Goal: Find specific page/section

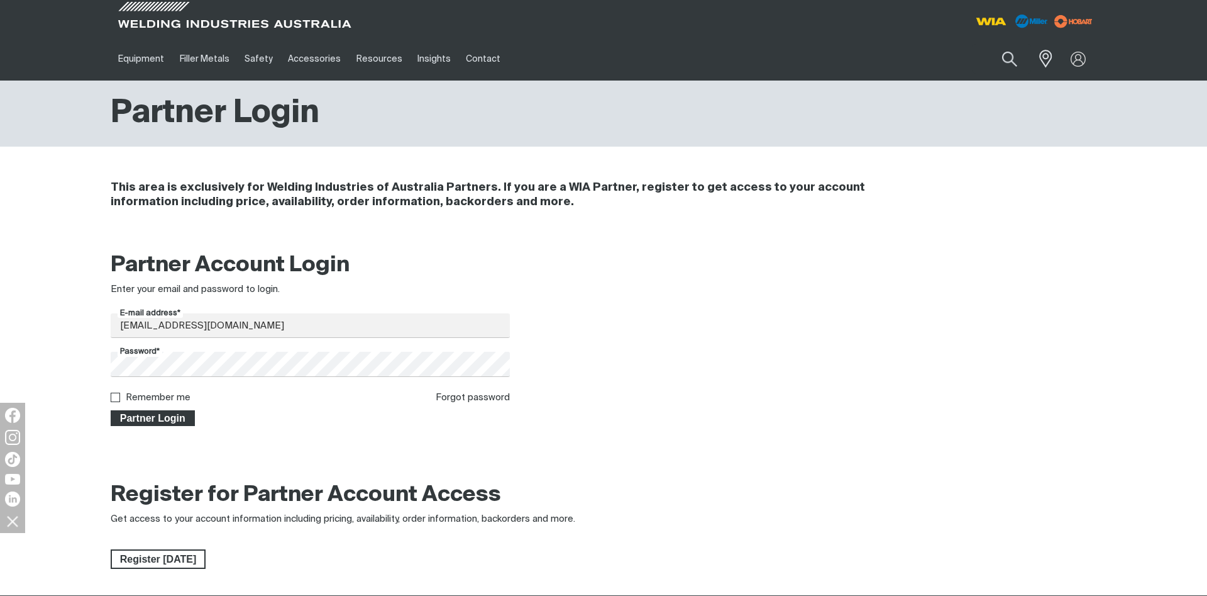
type input "[EMAIL_ADDRESS][DOMAIN_NAME]"
click at [160, 417] on span "Partner Login" at bounding box center [153, 418] width 82 height 16
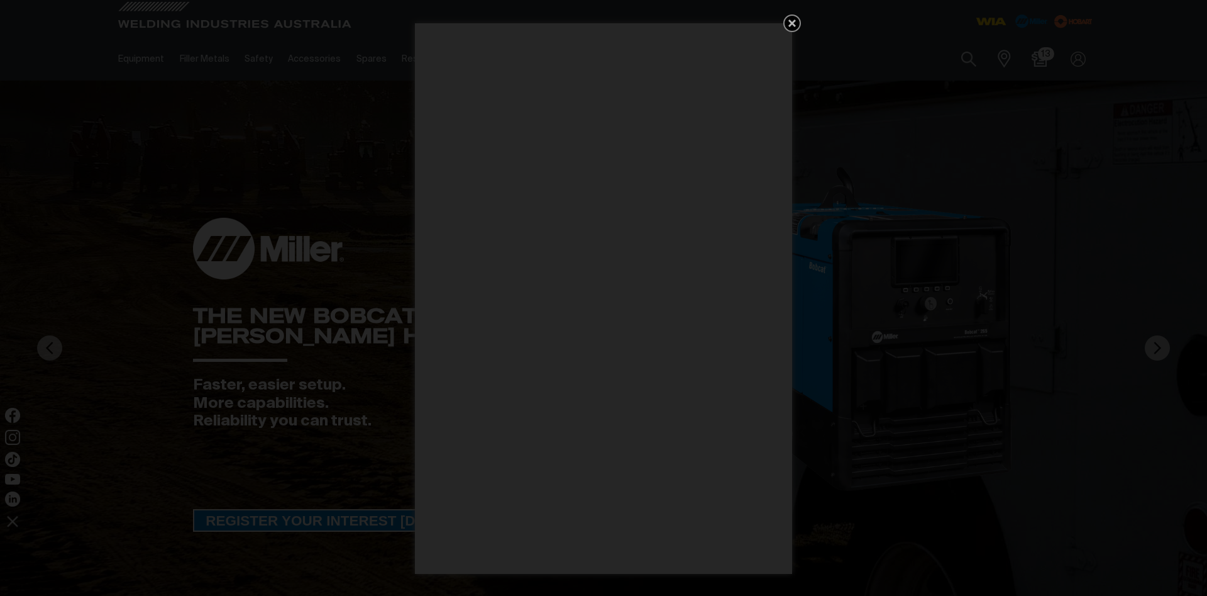
click at [791, 26] on icon "Get 5 WIA Welding Guides Free!" at bounding box center [792, 23] width 15 height 15
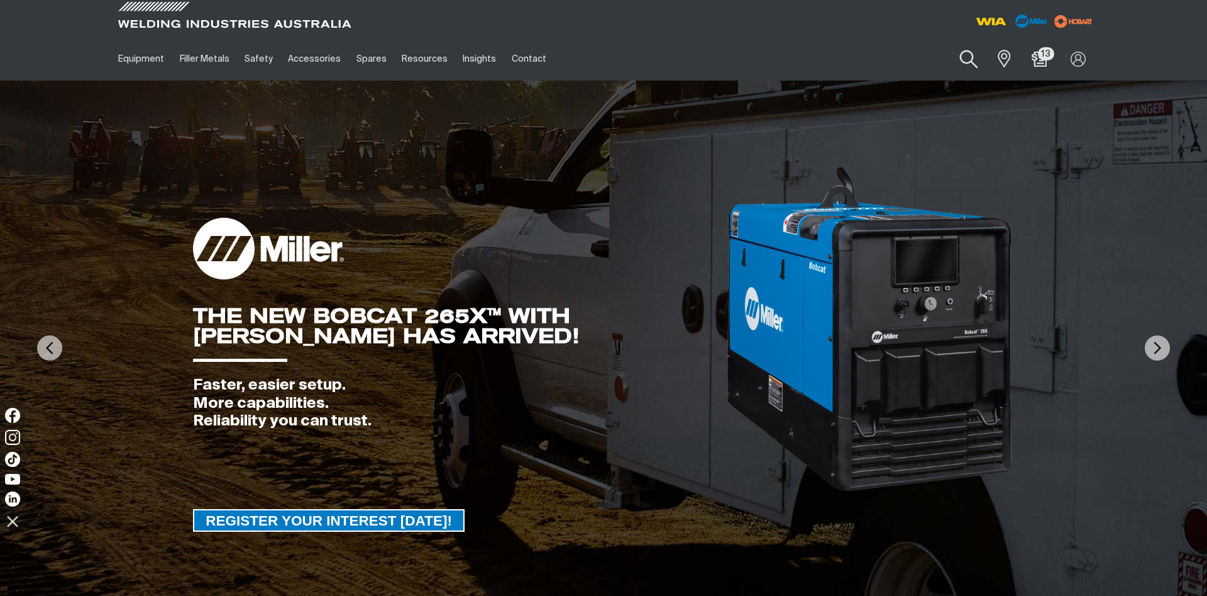
click at [960, 59] on button "Search products" at bounding box center [968, 60] width 51 height 36
click at [836, 61] on input "Search" at bounding box center [893, 59] width 194 height 28
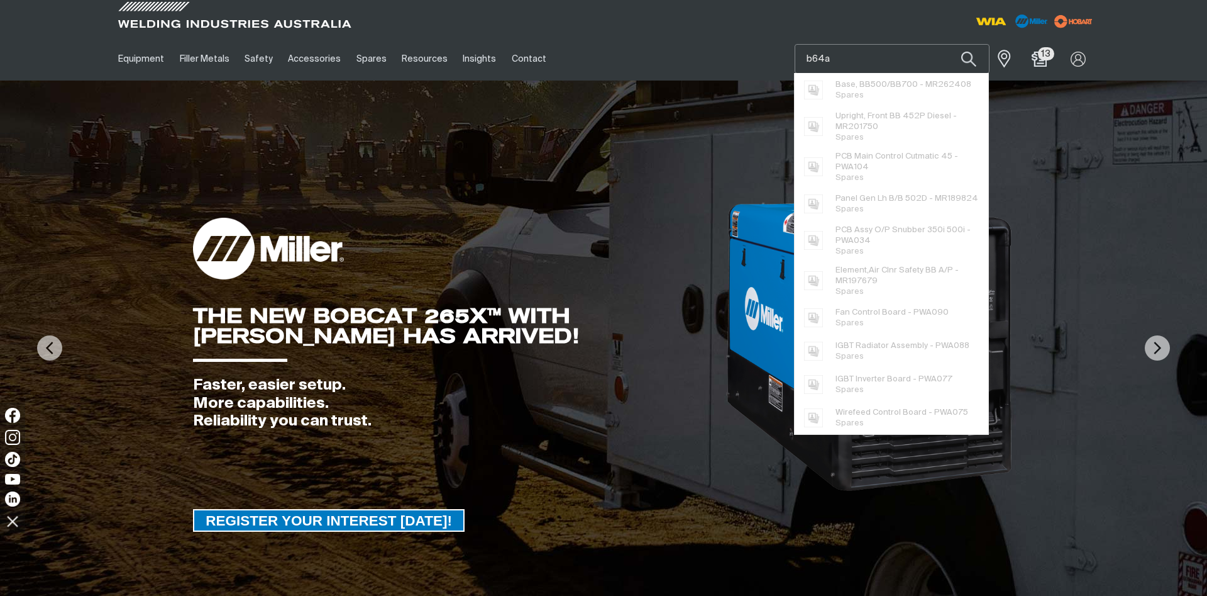
type input "b64a"
click at [948, 44] on button "Search products" at bounding box center [969, 59] width 43 height 30
